Goal: Transaction & Acquisition: Purchase product/service

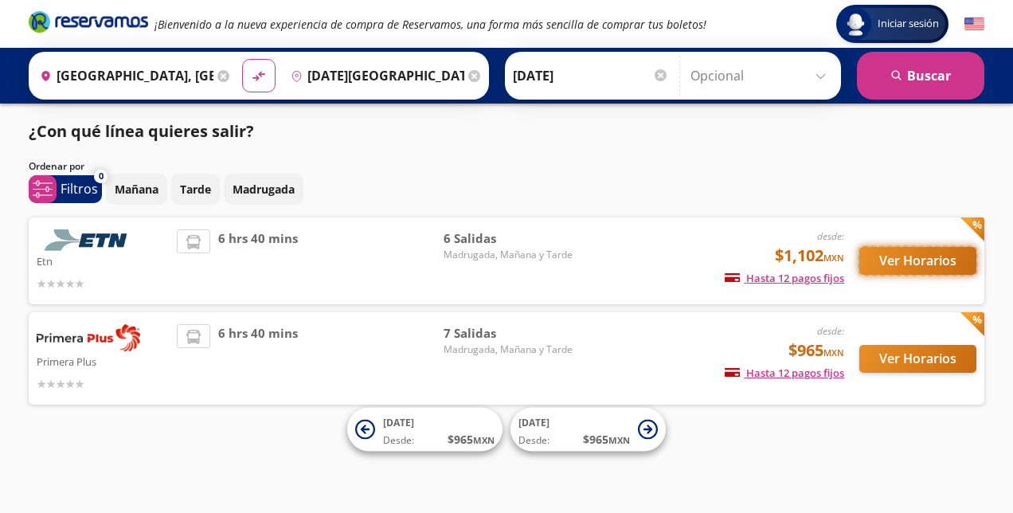
click at [902, 264] on button "Ver Horarios" at bounding box center [917, 261] width 117 height 28
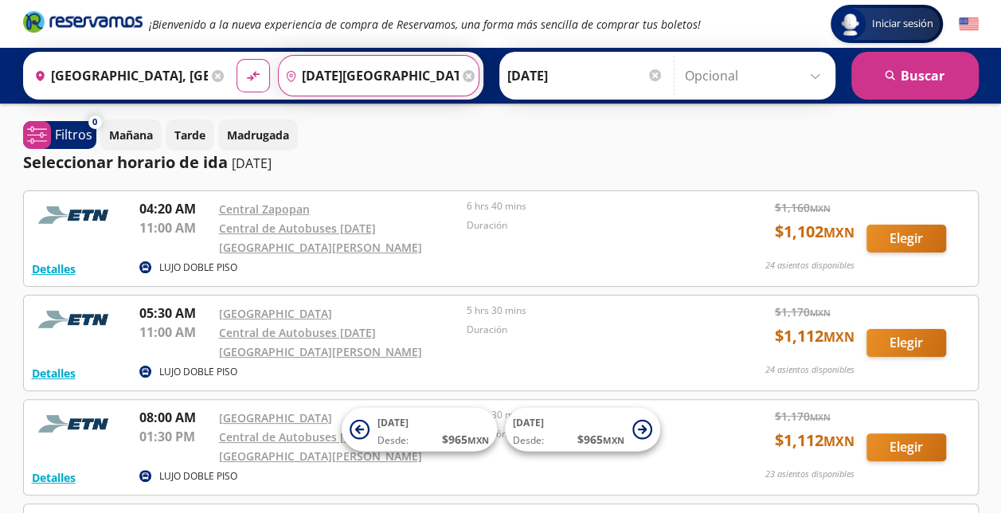
click at [374, 84] on input "San Miguel de Allende, Guanajuato" at bounding box center [369, 76] width 180 height 40
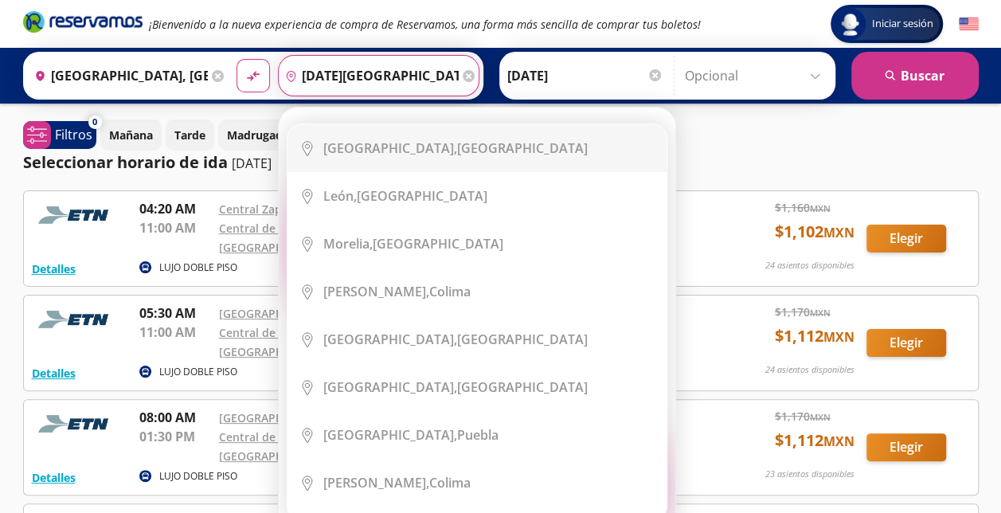
click at [374, 84] on input "San Miguel de Allende, Guanajuato" at bounding box center [369, 76] width 180 height 40
click at [463, 67] on div "Destino pin-outline San Miguel de Allende, Guanajuato" at bounding box center [378, 75] width 201 height 41
click at [466, 78] on div "Destino pin-outline San Miguel de Allende, Guanajuato" at bounding box center [378, 75] width 201 height 41
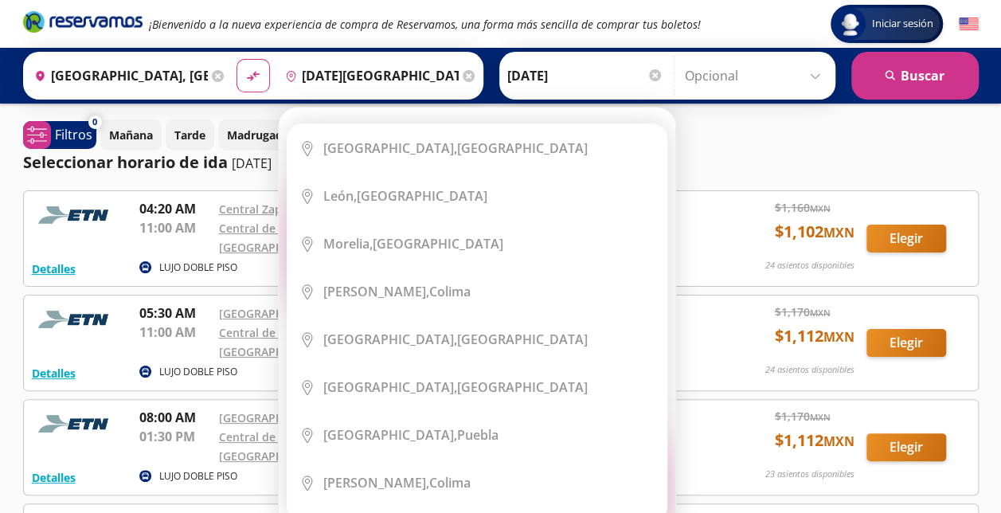
click at [464, 78] on div "Destino pin-outline San Miguel de Allende, Guanajuato" at bounding box center [378, 75] width 201 height 41
click at [463, 78] on icon at bounding box center [469, 76] width 12 height 12
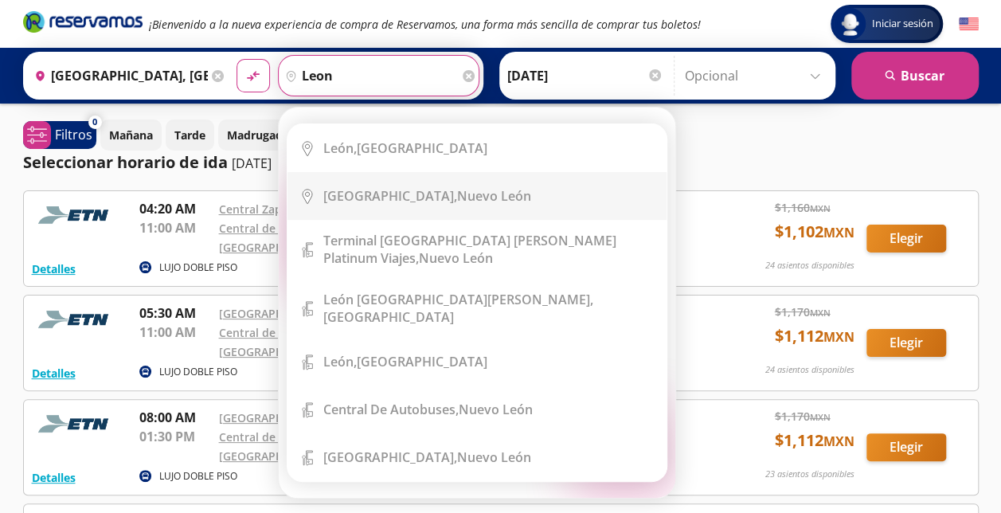
click at [419, 164] on li "City Icon León, Guanajuato" at bounding box center [476, 148] width 379 height 48
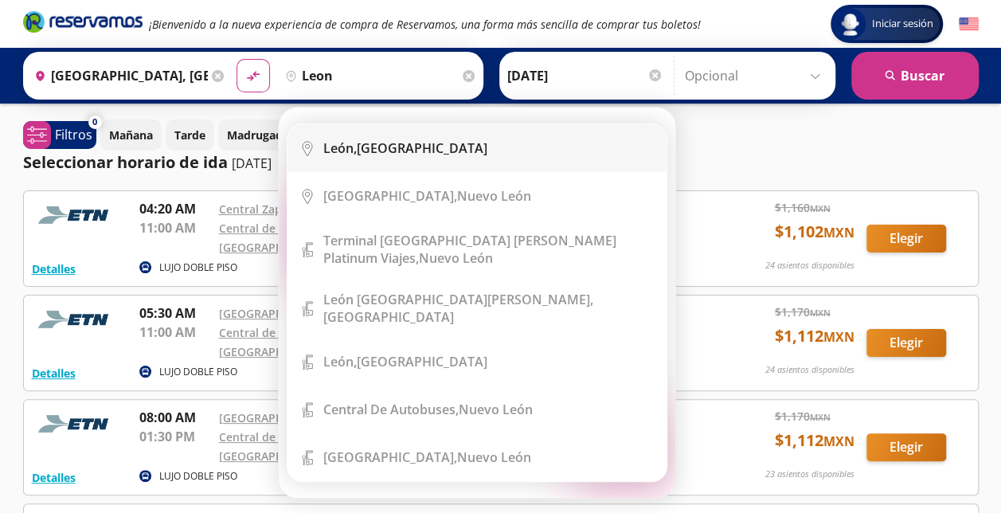
type input "León, Guanajuato"
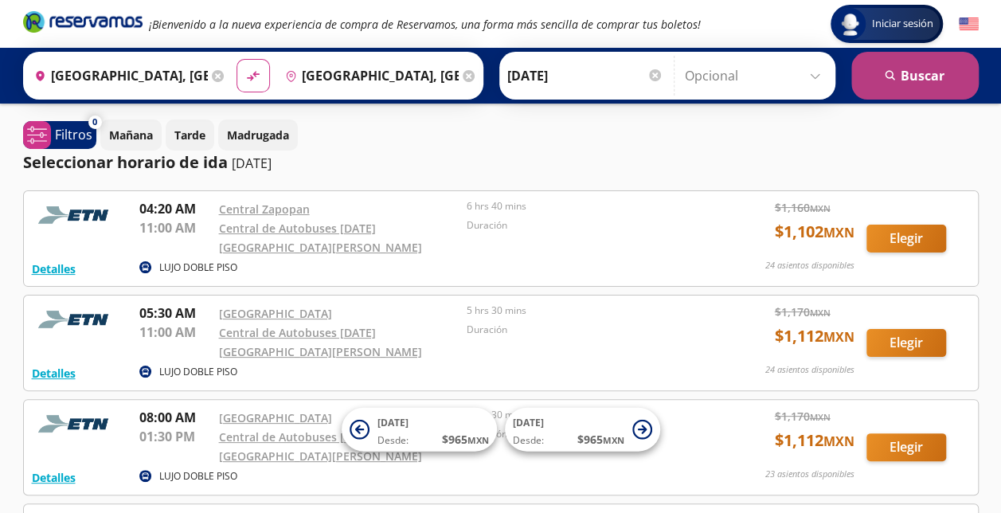
click at [889, 84] on button "search Buscar" at bounding box center [914, 76] width 127 height 48
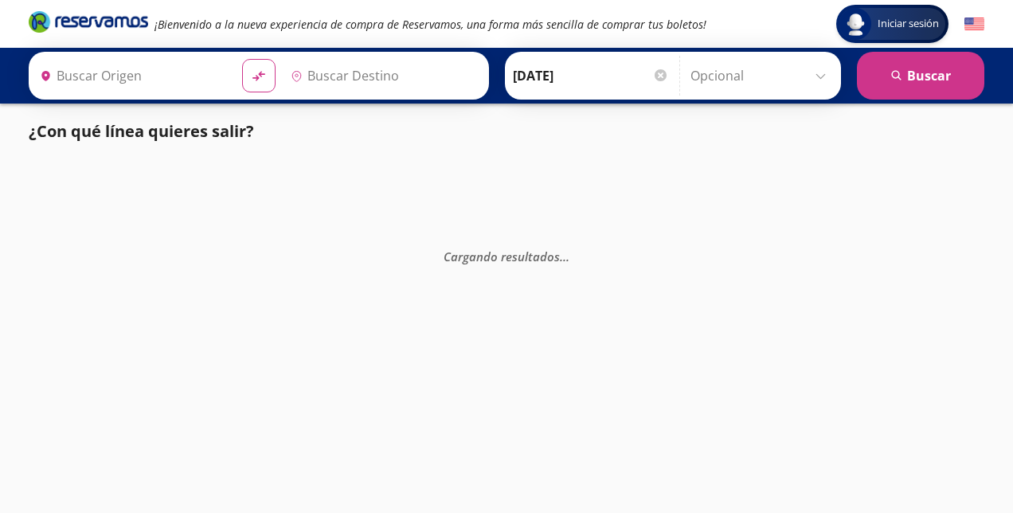
type input "Guadalajara, Jalisco"
type input "León, Guanajuato"
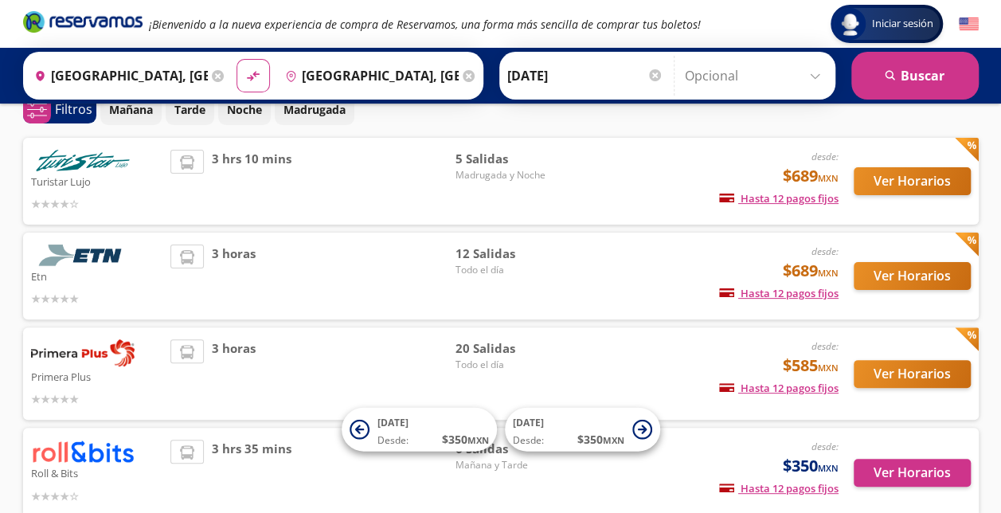
scroll to position [172, 0]
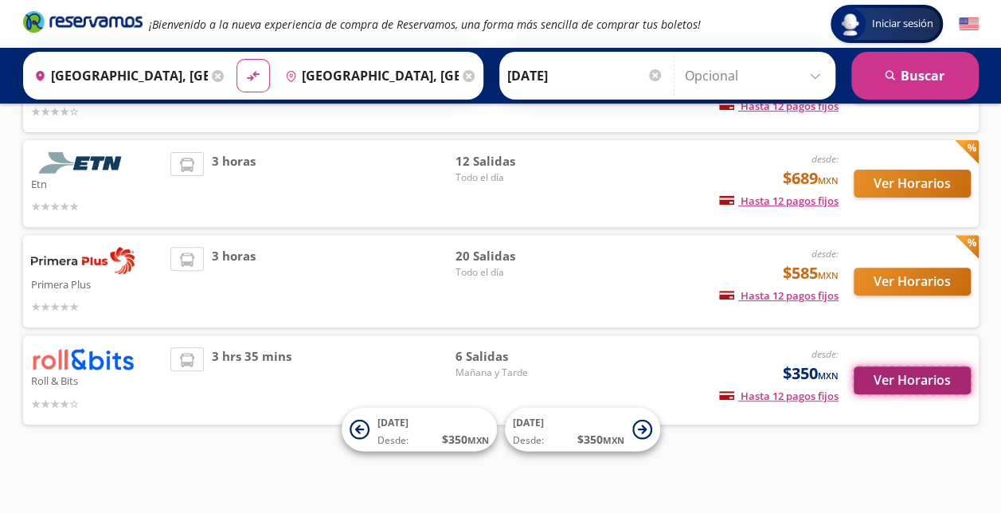
click at [872, 377] on button "Ver Horarios" at bounding box center [912, 380] width 117 height 28
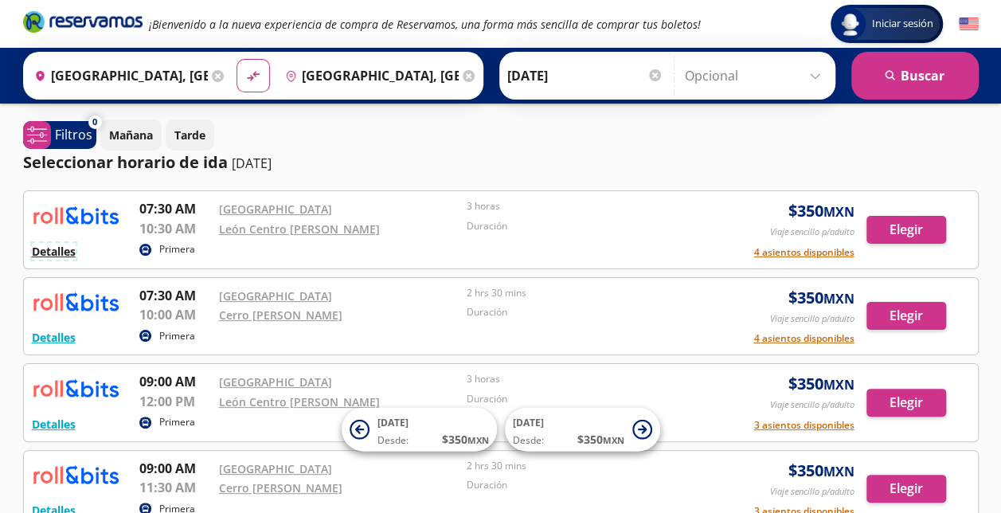
click at [44, 246] on button "Detalles" at bounding box center [54, 251] width 44 height 17
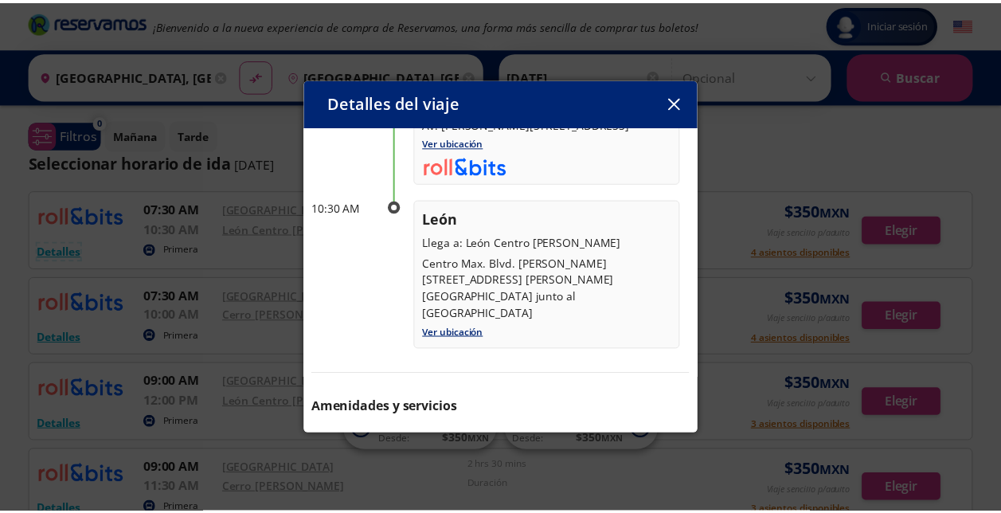
scroll to position [166, 0]
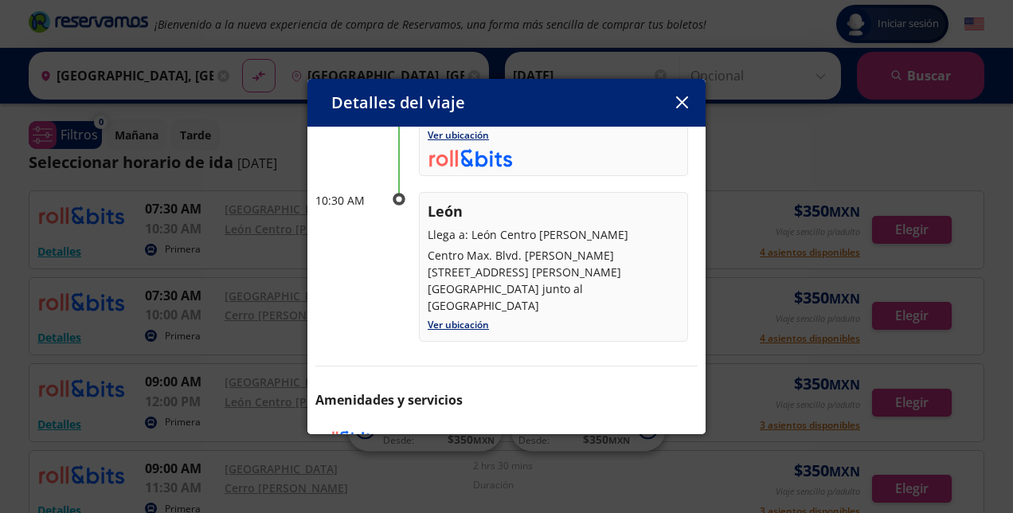
click at [686, 109] on button "button" at bounding box center [682, 103] width 24 height 24
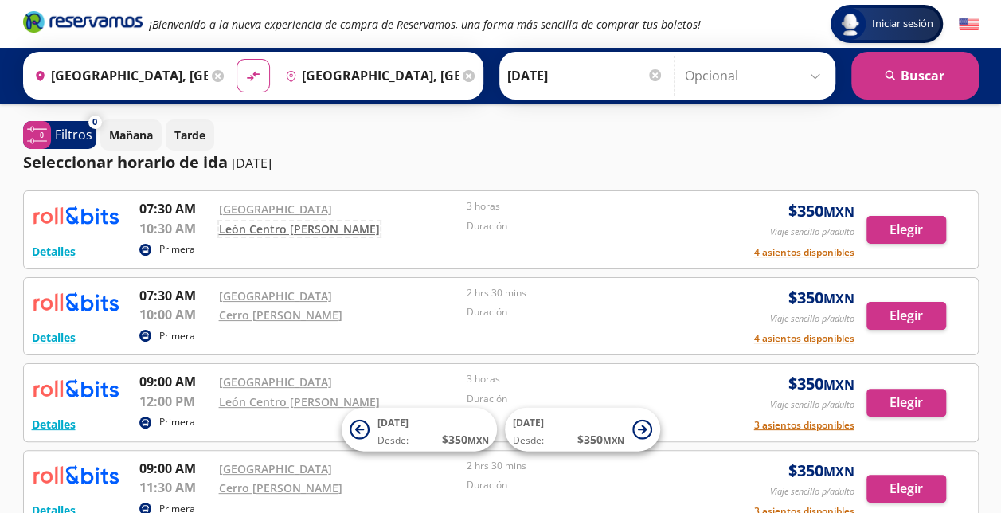
drag, startPoint x: 323, startPoint y: 231, endPoint x: 283, endPoint y: 223, distance: 41.4
click at [283, 223] on link "León Centro Max Wyndham" at bounding box center [299, 228] width 161 height 15
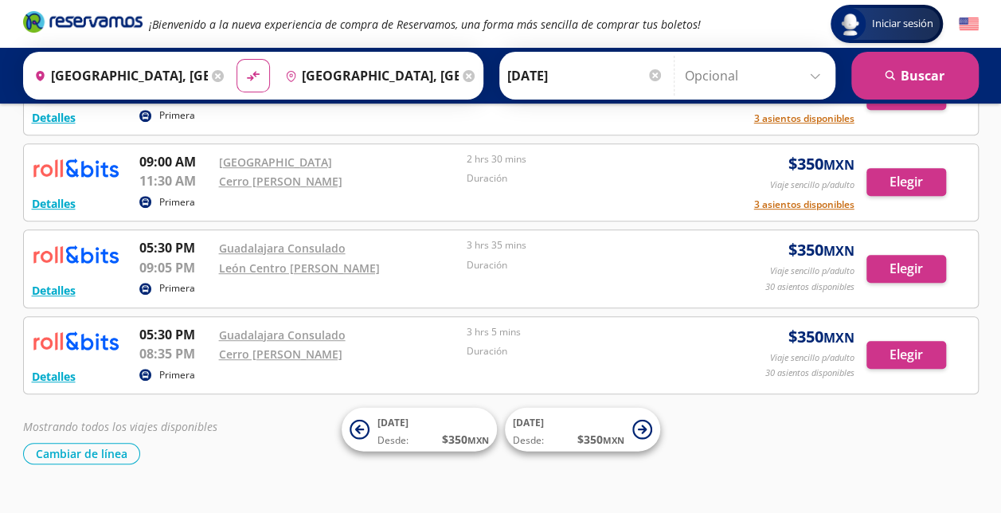
scroll to position [333, 0]
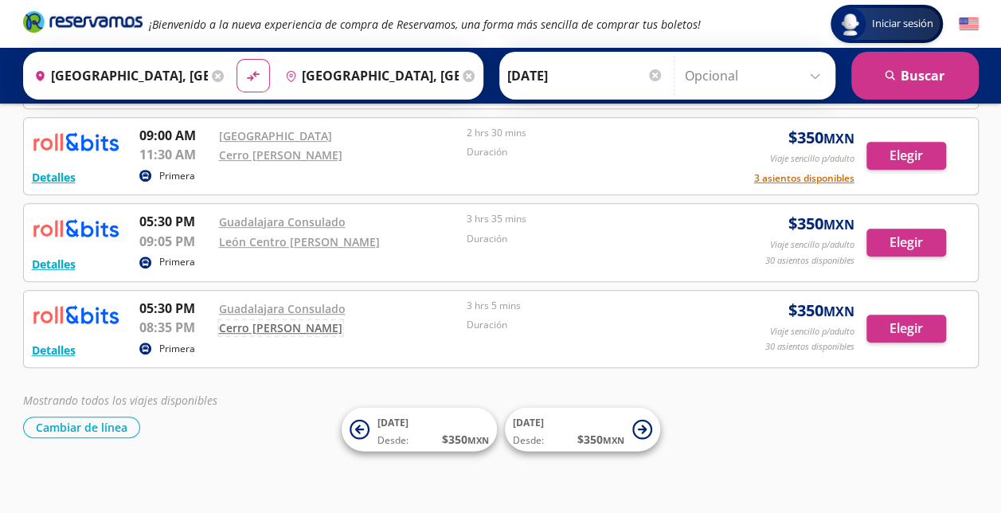
click at [279, 325] on link "Cerro Gordo Soriana" at bounding box center [280, 327] width 123 height 15
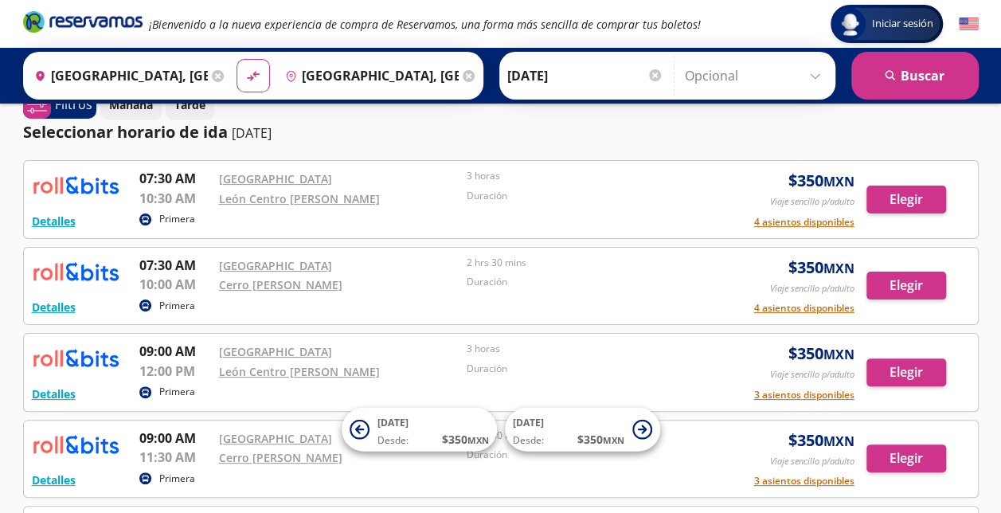
scroll to position [0, 0]
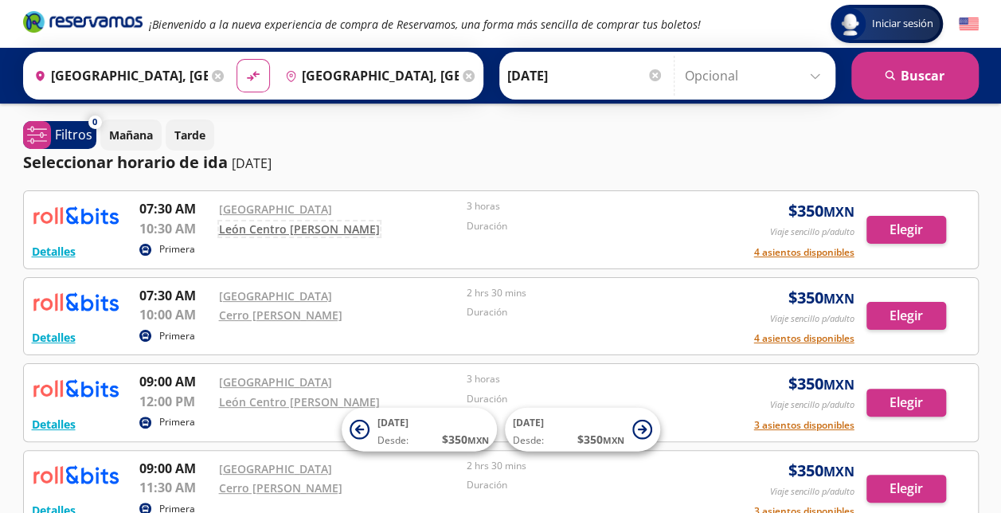
click at [272, 230] on link "León Centro Max Wyndham" at bounding box center [299, 228] width 161 height 15
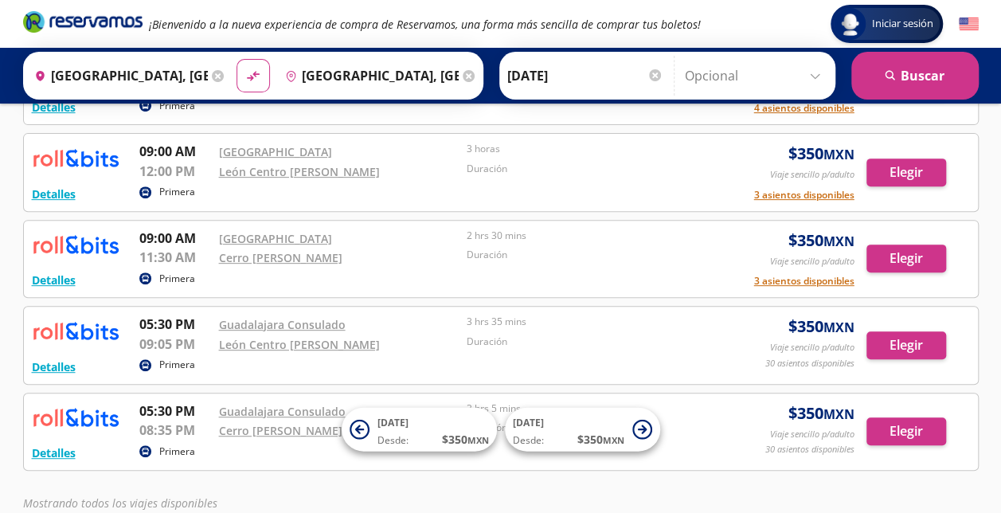
scroll to position [229, 0]
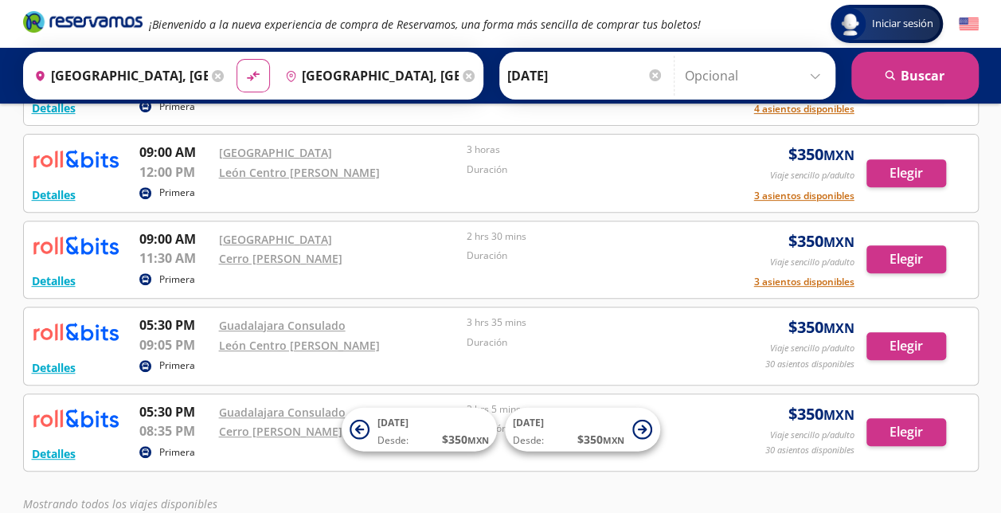
click at [510, 81] on input "12-Sep-25" at bounding box center [585, 76] width 156 height 40
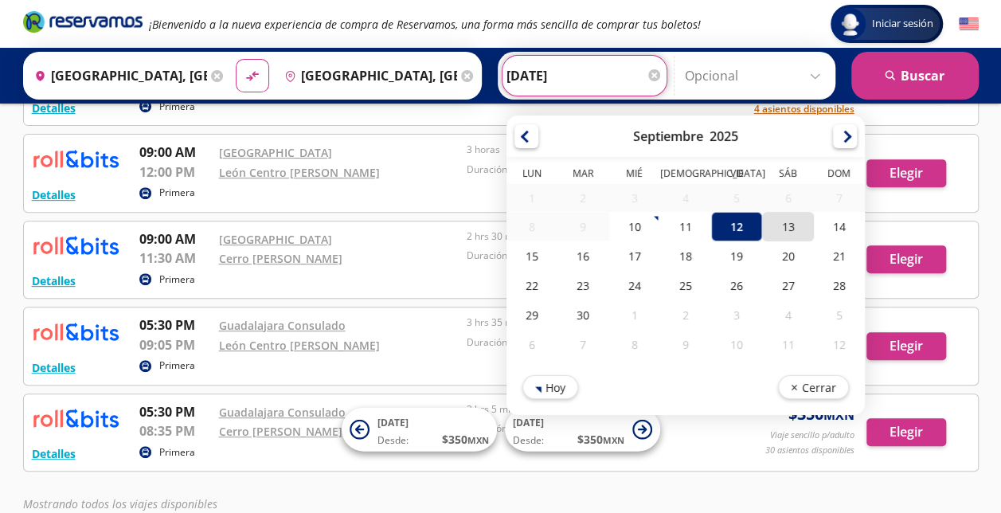
click at [771, 219] on div "13" at bounding box center [787, 226] width 51 height 29
type input "13-Sep-25"
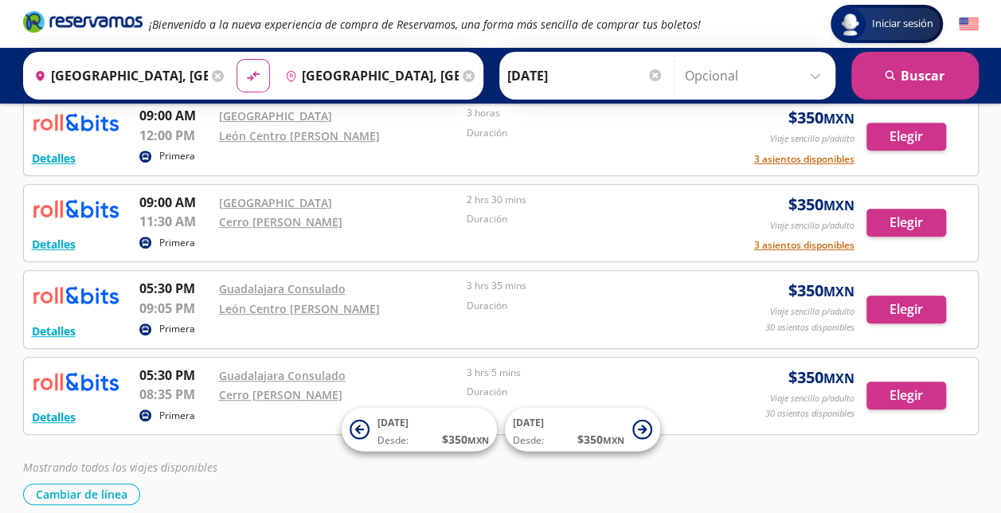
scroll to position [314, 0]
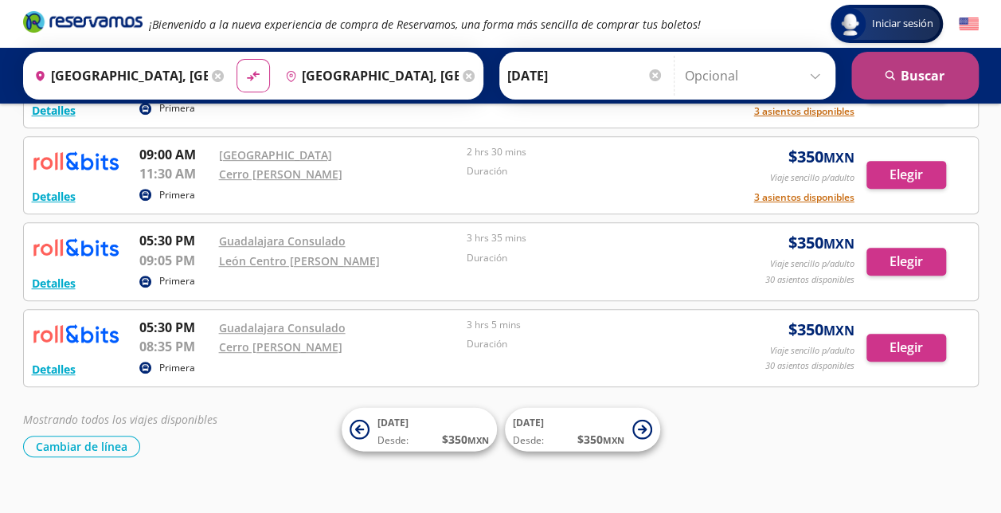
click at [909, 93] on button "search Buscar" at bounding box center [914, 76] width 127 height 48
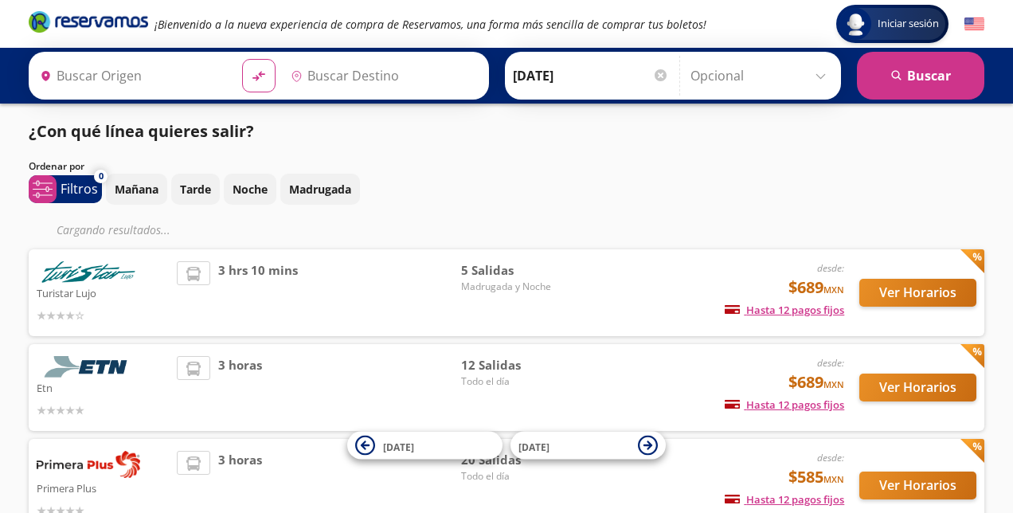
type input "Guadalajara, Jalisco"
type input "León, Guanajuato"
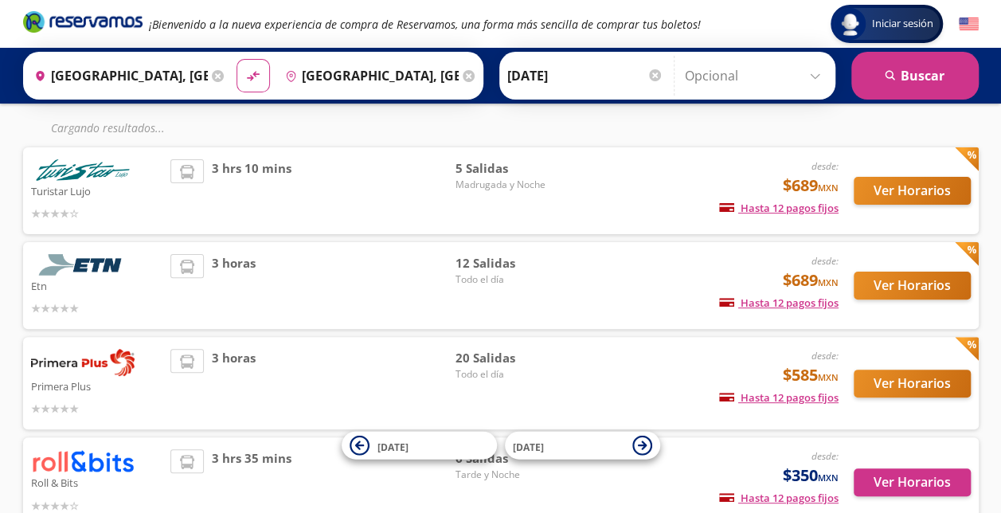
scroll to position [204, 0]
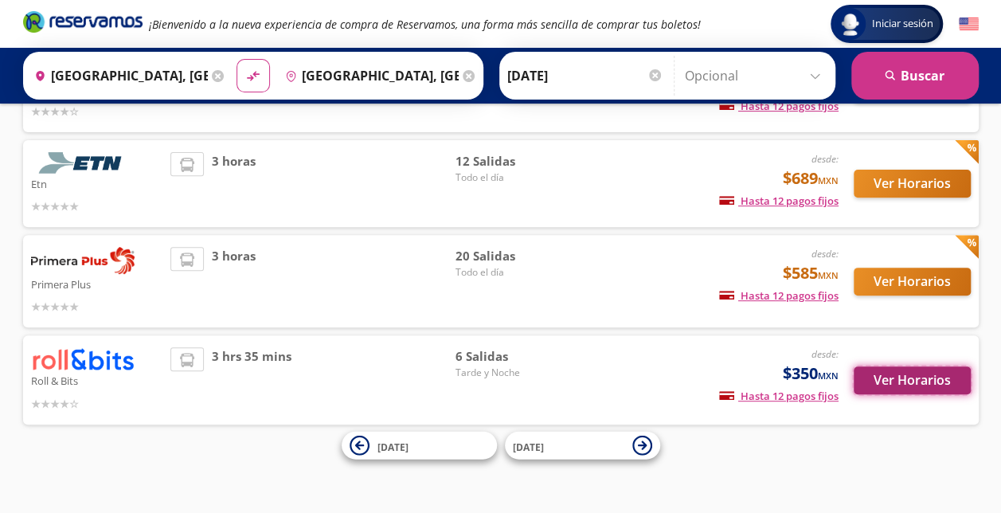
click at [893, 379] on button "Ver Horarios" at bounding box center [912, 380] width 117 height 28
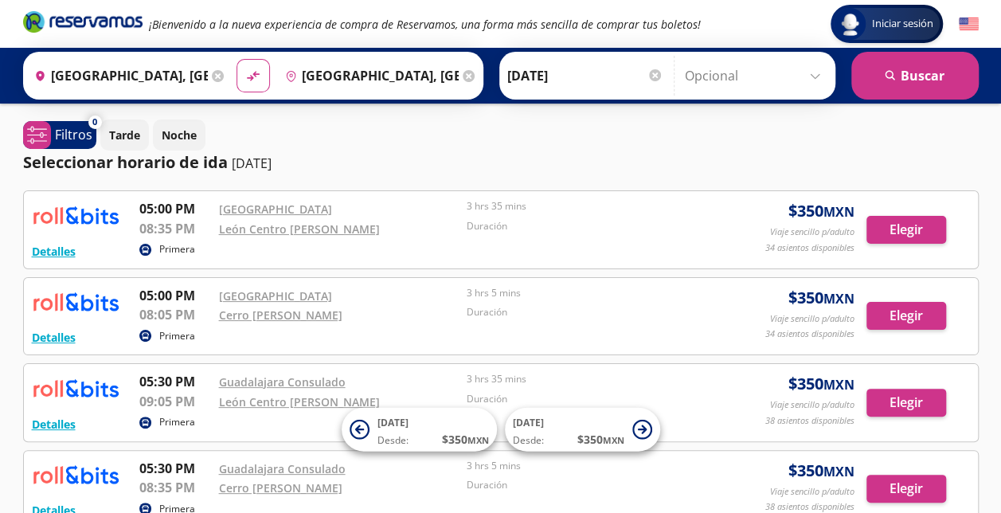
click at [549, 74] on input "13-Sep-25" at bounding box center [585, 76] width 156 height 40
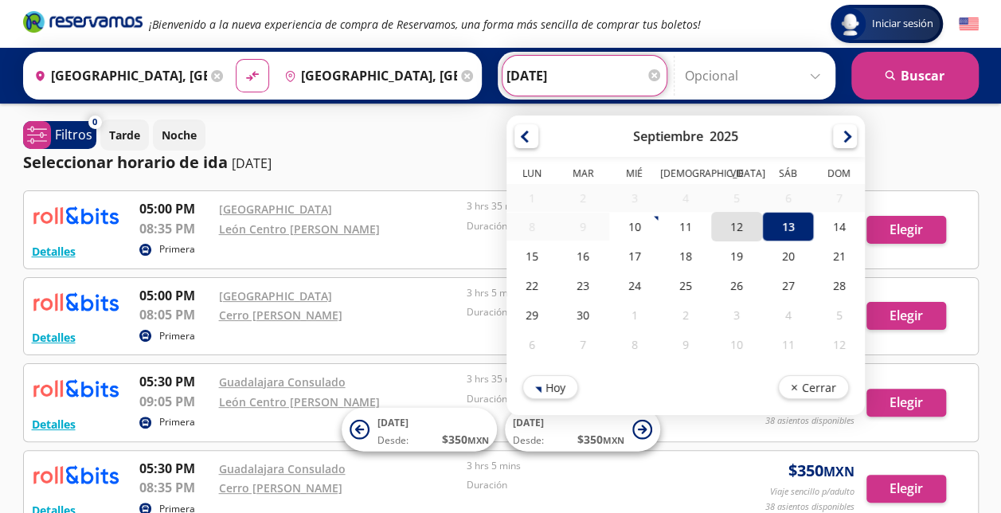
click at [734, 228] on div "12" at bounding box center [736, 226] width 51 height 29
type input "12-Sep-25"
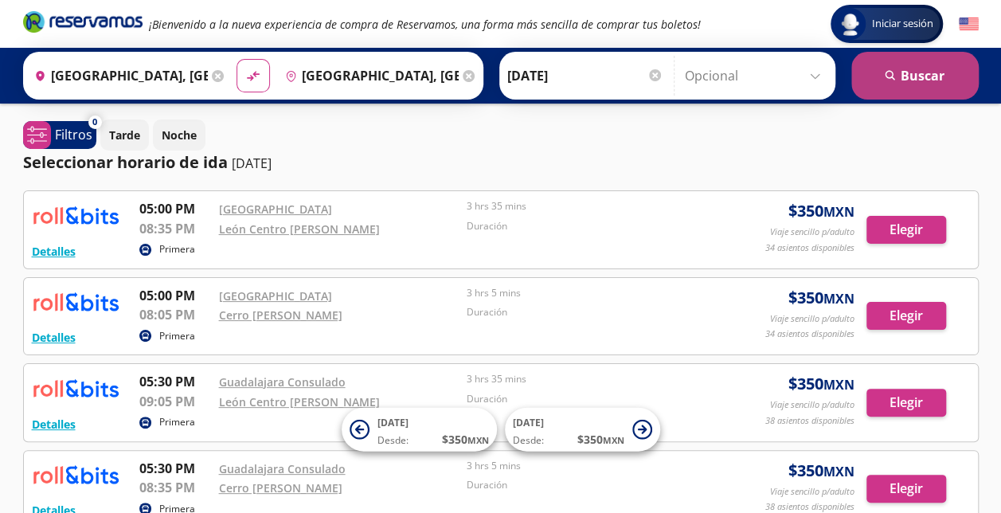
click at [948, 91] on button "search Buscar" at bounding box center [914, 76] width 127 height 48
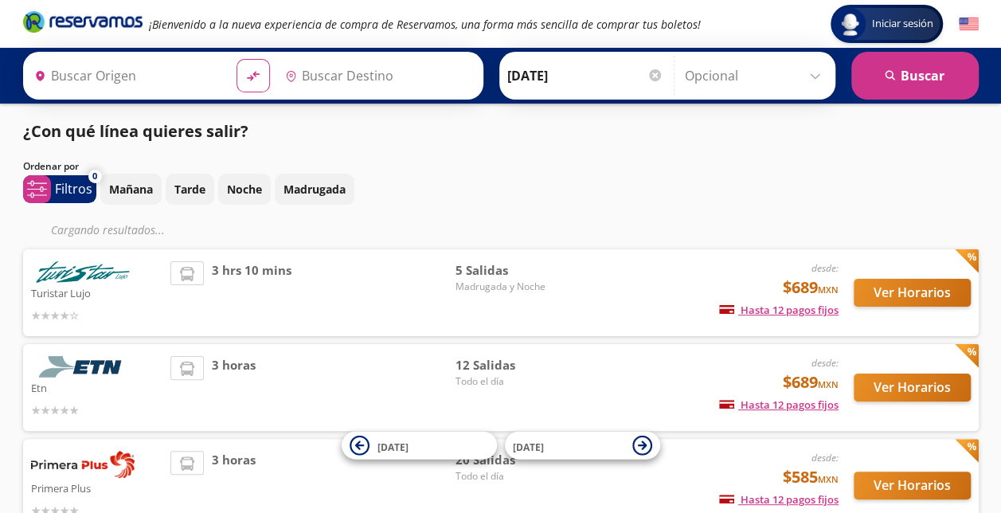
type input "Guadalajara, Jalisco"
type input "León, Guanajuato"
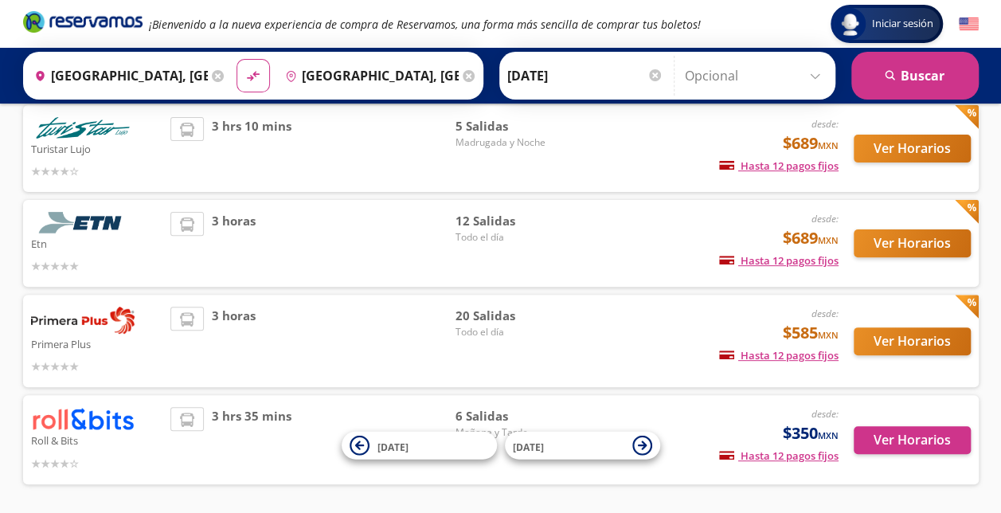
scroll to position [204, 0]
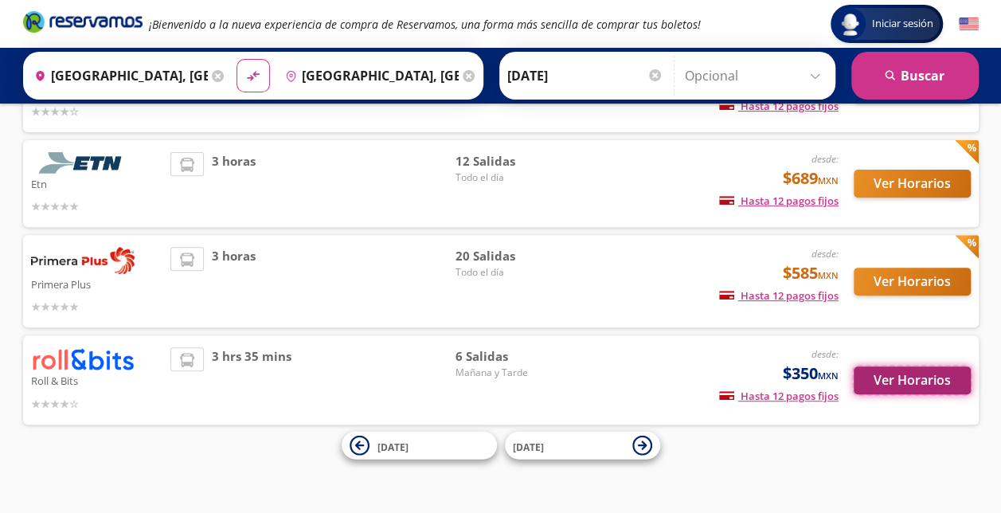
click at [896, 381] on button "Ver Horarios" at bounding box center [912, 380] width 117 height 28
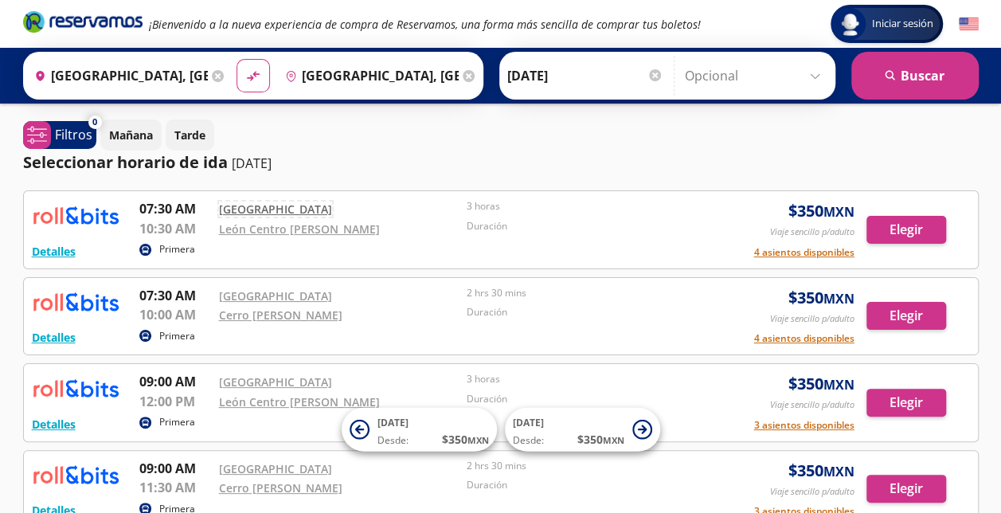
click at [282, 206] on link "Oxxo Hotel RIU" at bounding box center [275, 208] width 113 height 15
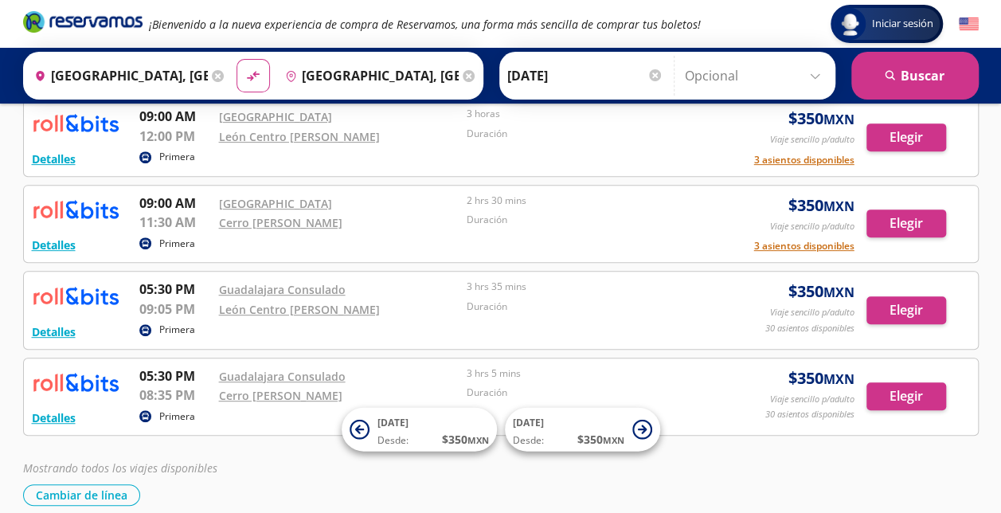
scroll to position [266, 0]
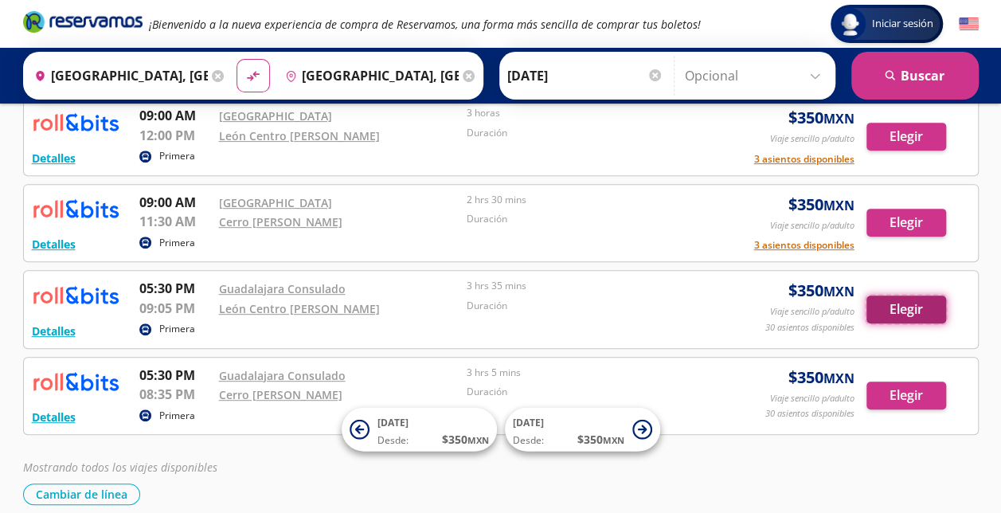
click at [890, 309] on button "Elegir" at bounding box center [906, 309] width 80 height 28
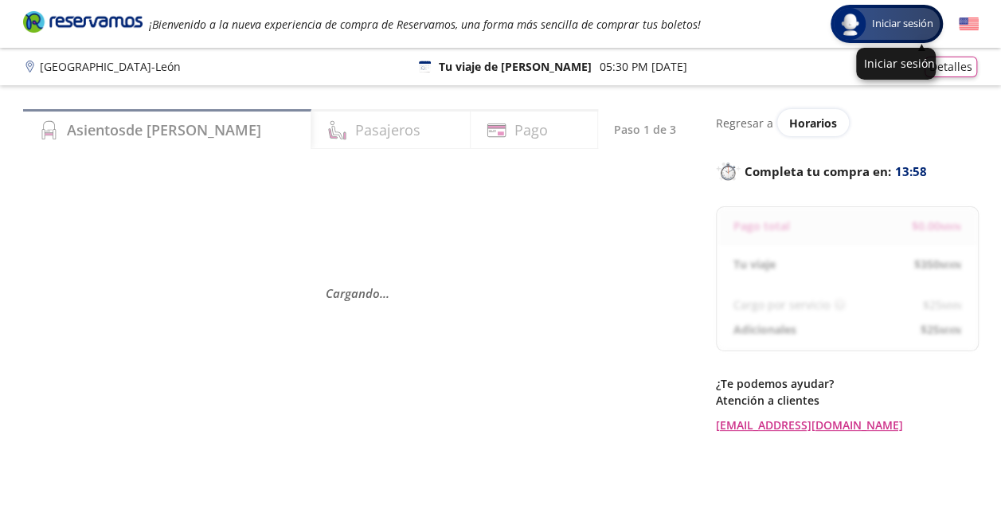
click at [891, 25] on span "Iniciar sesión" at bounding box center [903, 24] width 74 height 16
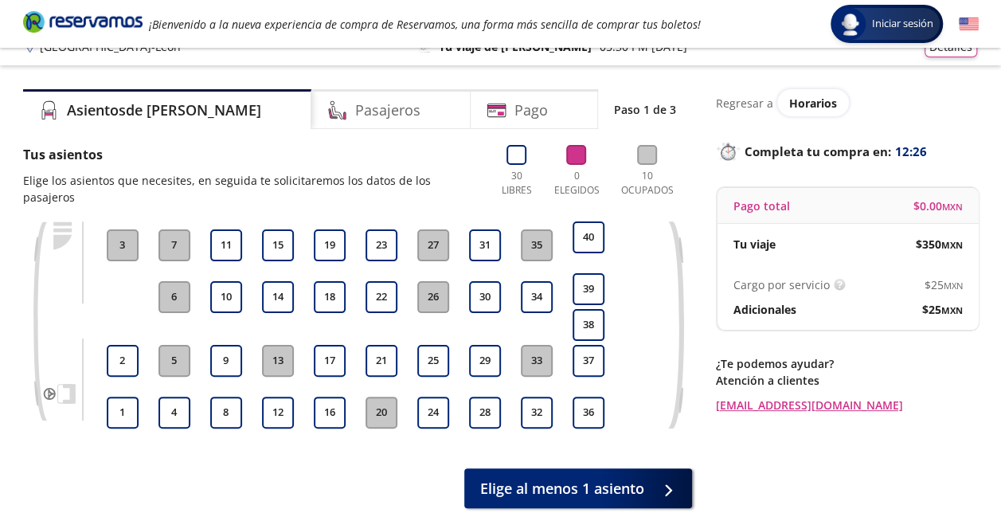
scroll to position [21, 0]
click at [127, 396] on button "1" at bounding box center [123, 412] width 32 height 32
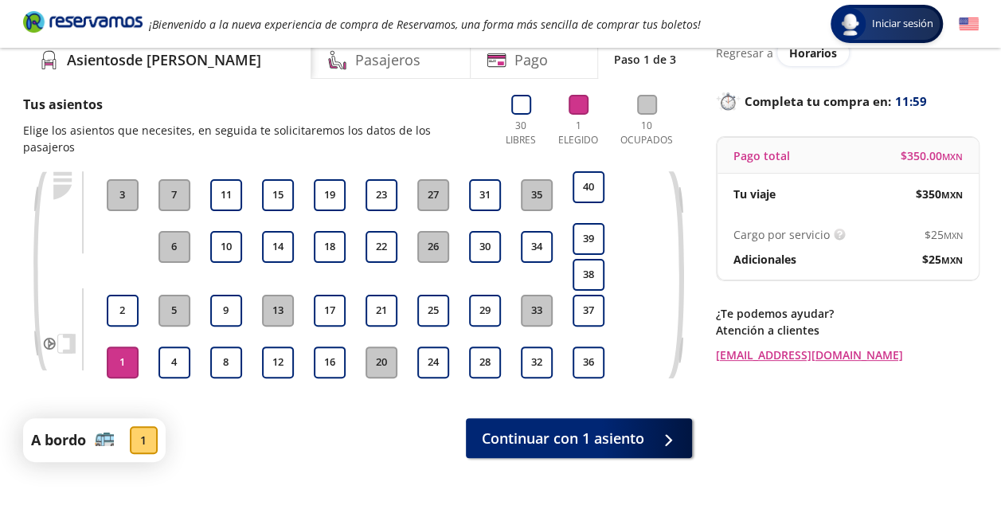
scroll to position [115, 0]
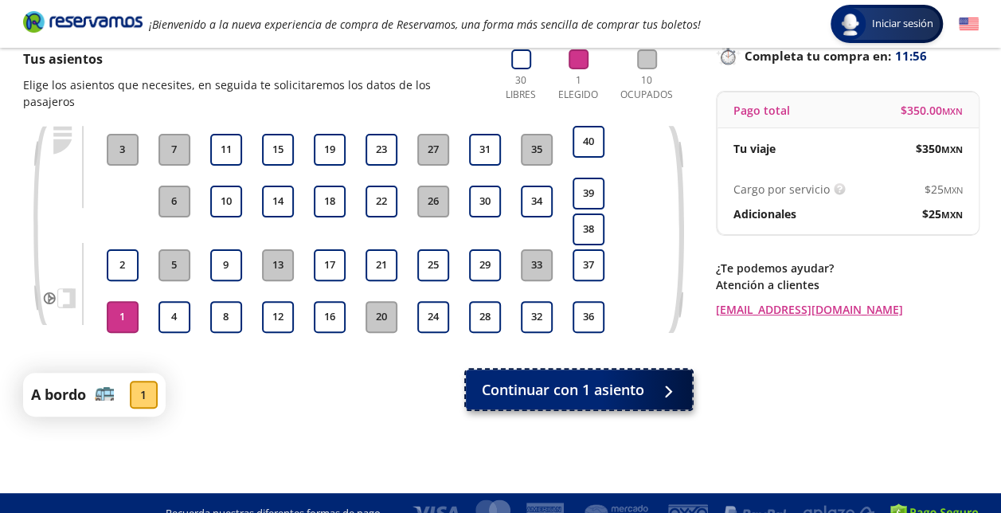
click at [599, 379] on span "Continuar con 1 asiento" at bounding box center [563, 390] width 162 height 22
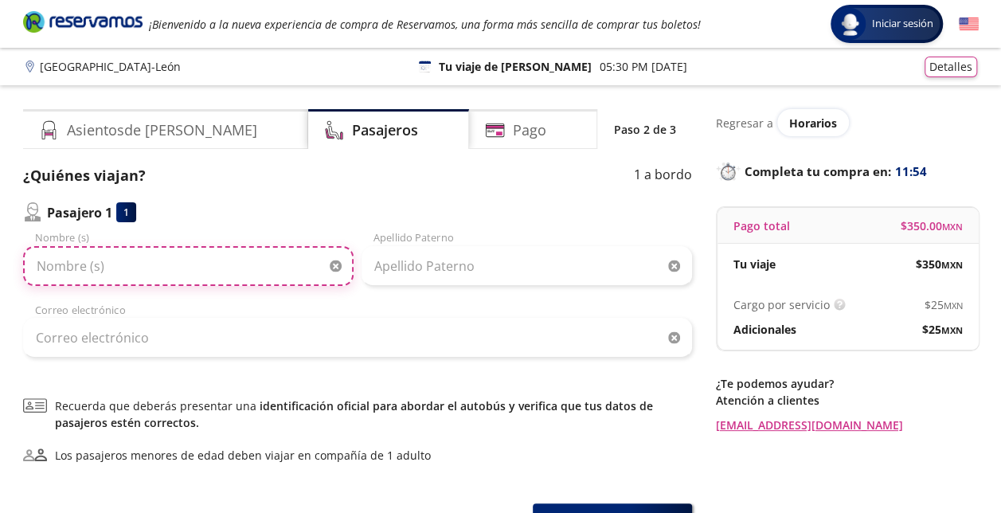
click at [216, 256] on input "Nombre (s)" at bounding box center [188, 266] width 330 height 40
type input "[PERSON_NAME]"
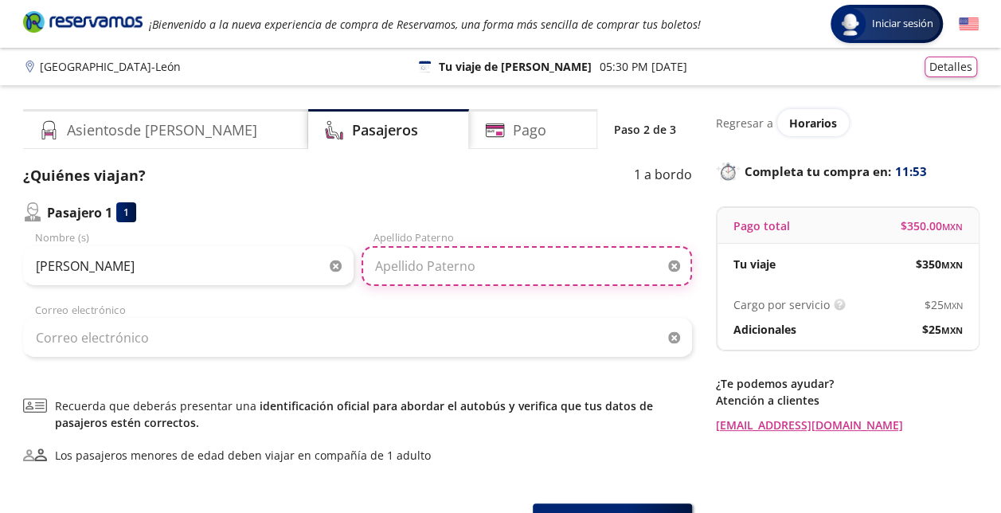
type input "[PERSON_NAME]"
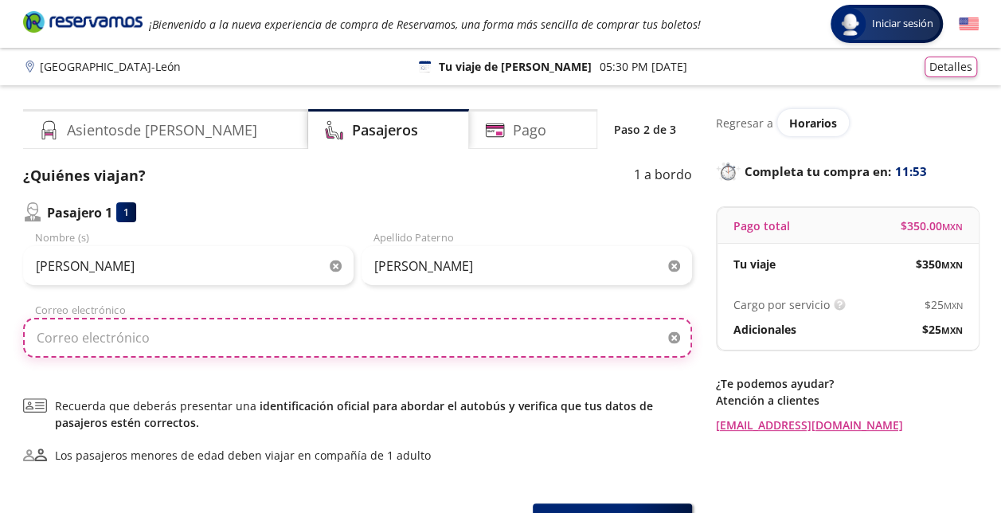
type input "[EMAIL_ADDRESS][DOMAIN_NAME]"
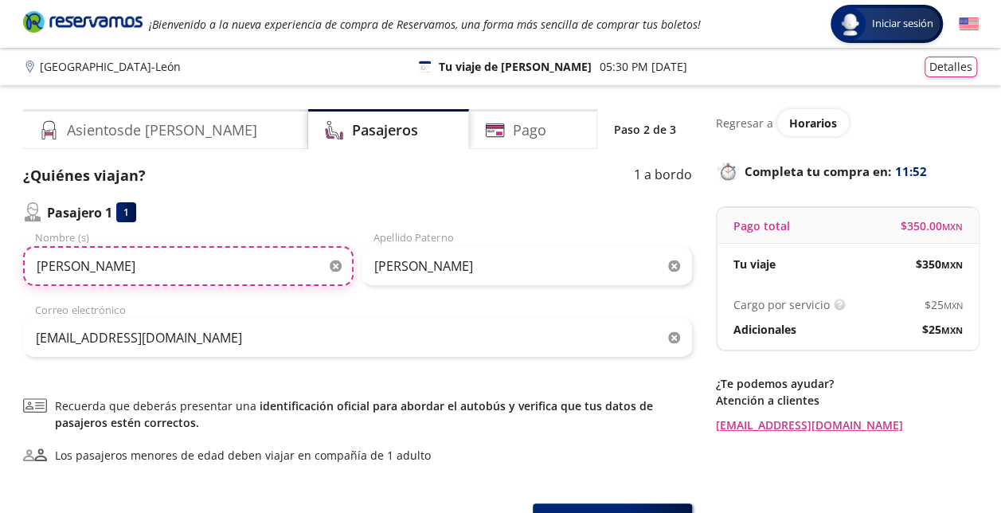
scroll to position [135, 0]
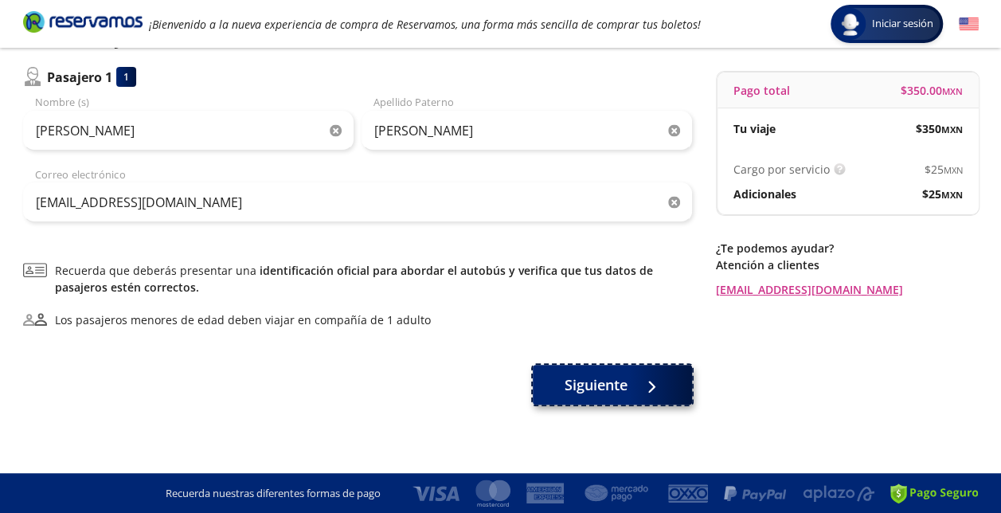
click at [640, 394] on button "Siguiente" at bounding box center [612, 385] width 159 height 40
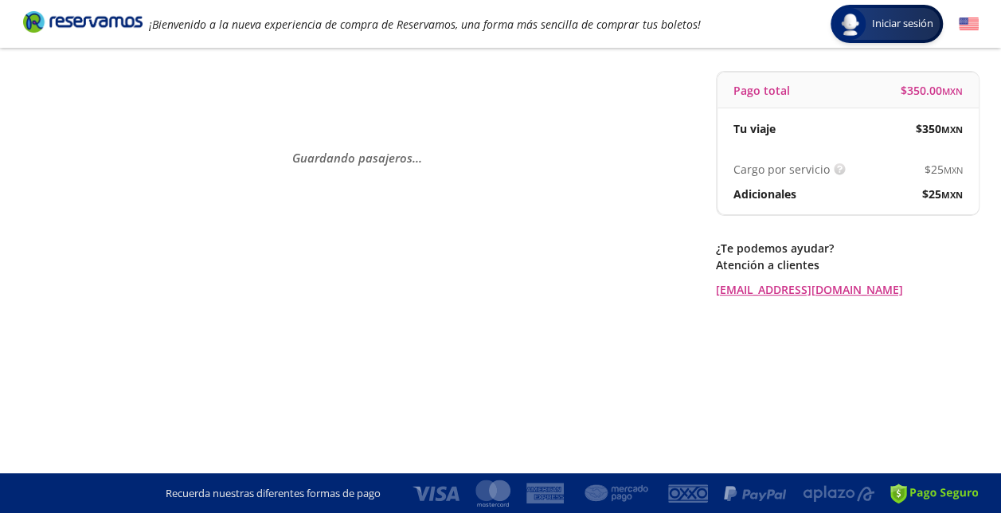
scroll to position [0, 0]
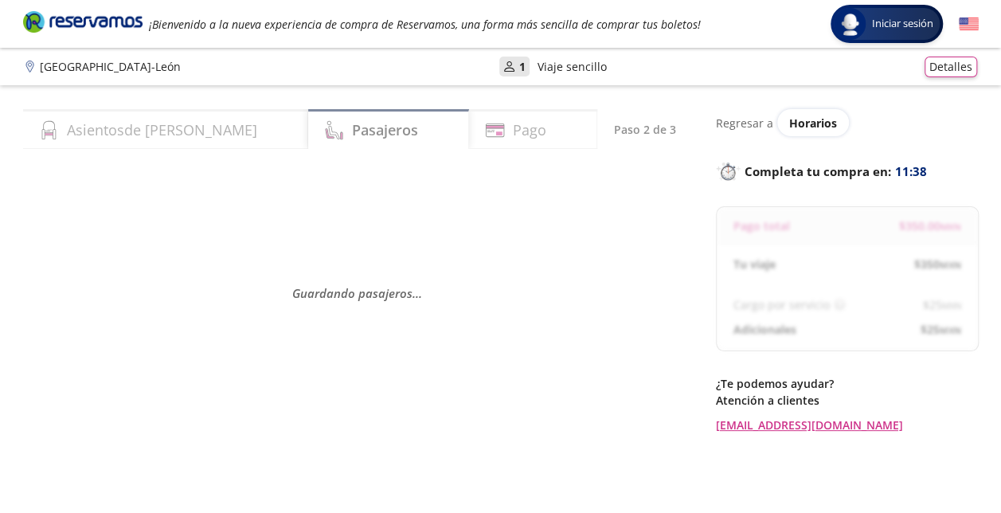
select select "MX"
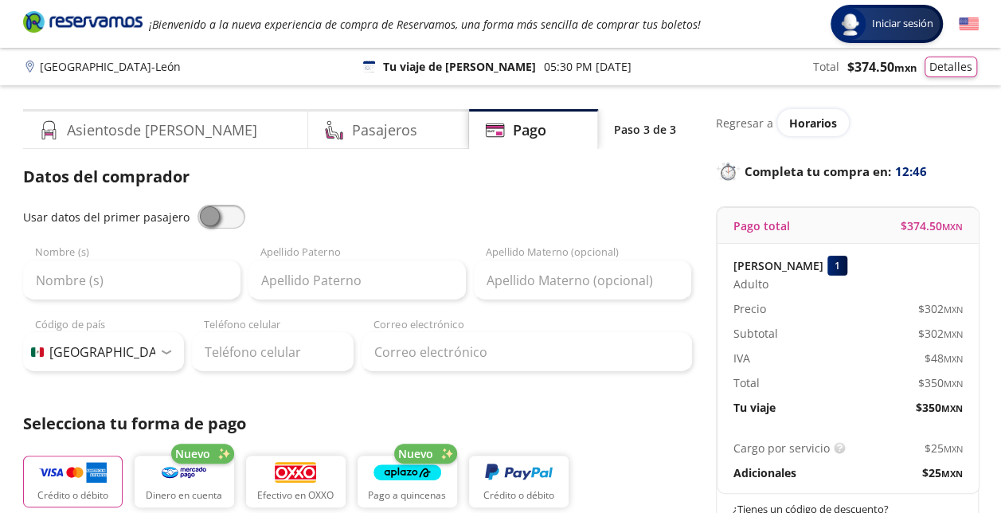
click at [92, 29] on icon "Brand Logo" at bounding box center [82, 22] width 119 height 24
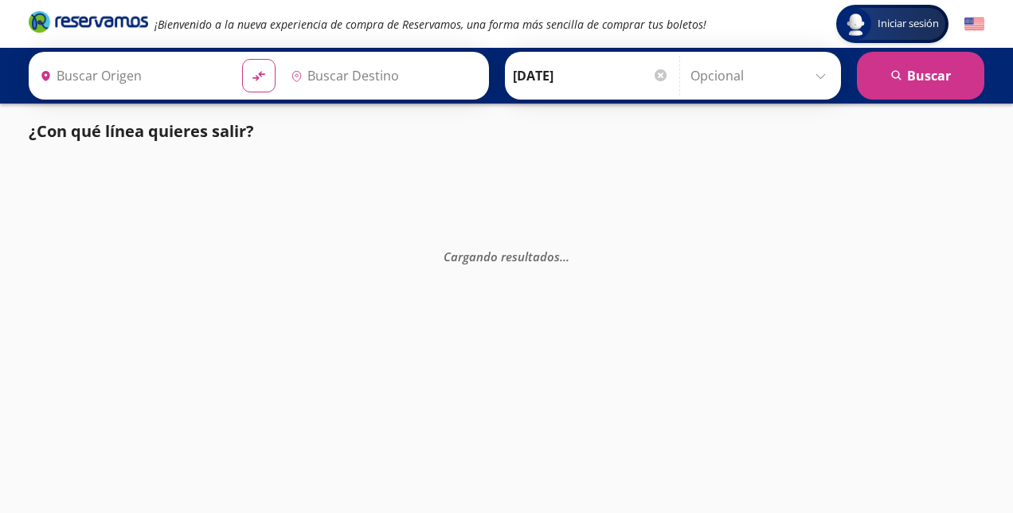
type input "[GEOGRAPHIC_DATA], [GEOGRAPHIC_DATA]"
type input "[DATE][GEOGRAPHIC_DATA][PERSON_NAME], [GEOGRAPHIC_DATA]"
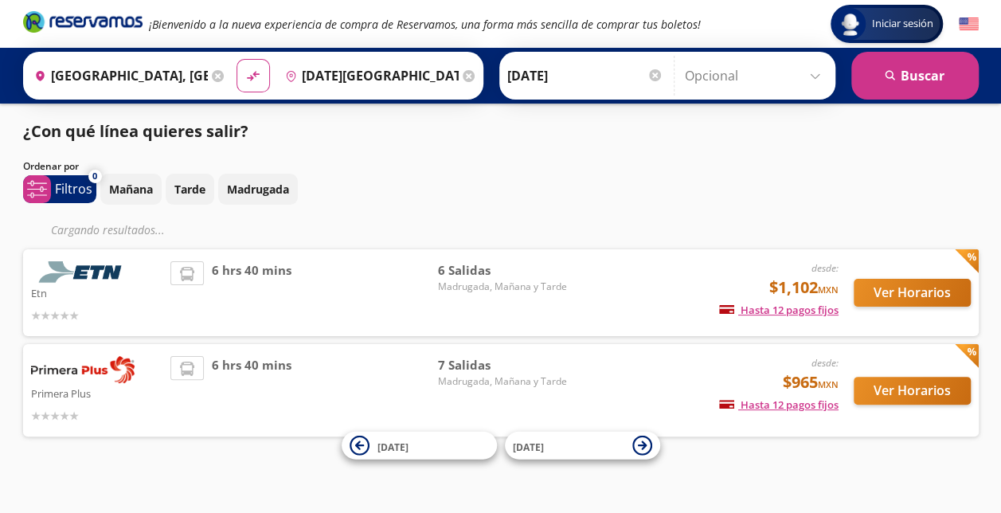
scroll to position [11, 0]
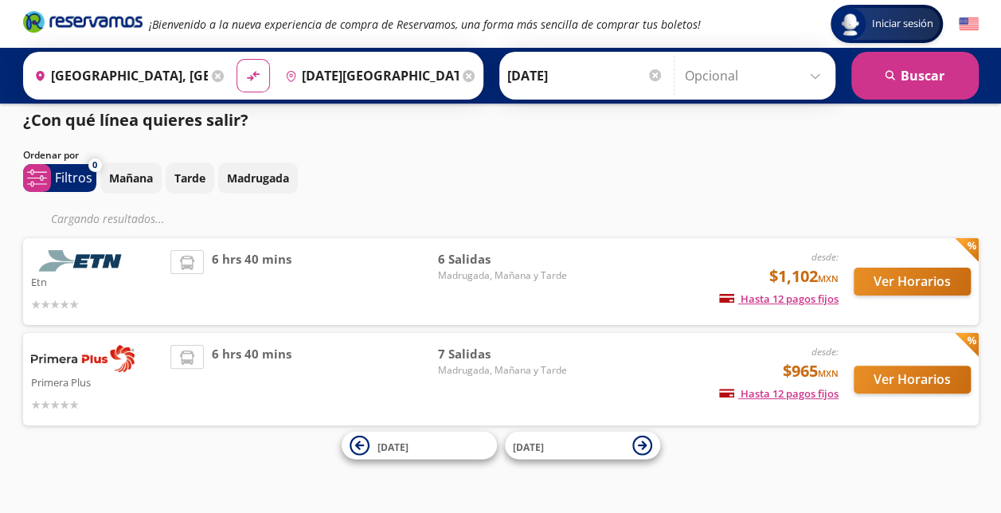
click at [726, 197] on div "¿Con qué línea quieres salir? Ordenar por 0 system-uicons:filtering Filtros che…" at bounding box center [501, 270] width 972 height 325
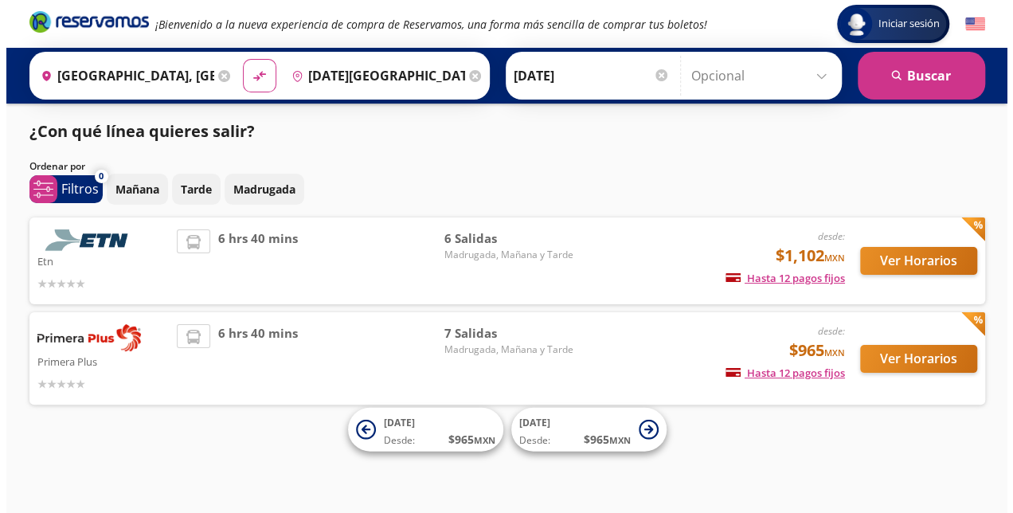
scroll to position [0, 0]
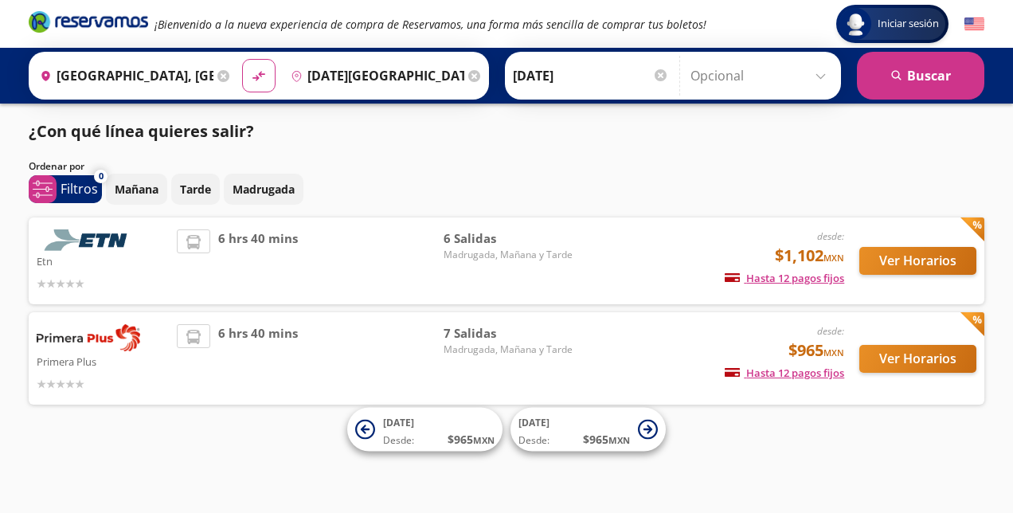
click at [0, 223] on html "Iniciar sesión Iniciar sesión ¡Bienvenido a la nueva experiencia de compra de R…" at bounding box center [506, 256] width 1013 height 513
click at [200, 84] on input "Guadalajara, Jalisco" at bounding box center [123, 76] width 180 height 40
